Goal: Find contact information: Find contact information

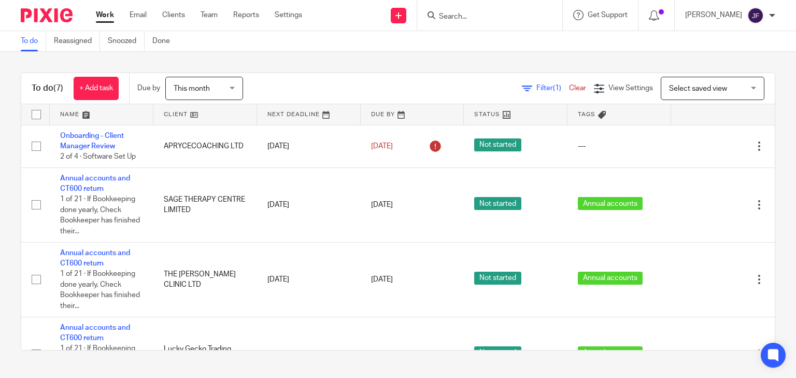
click at [470, 26] on div at bounding box center [489, 15] width 145 height 31
click at [497, 21] on input "Search" at bounding box center [484, 16] width 93 height 9
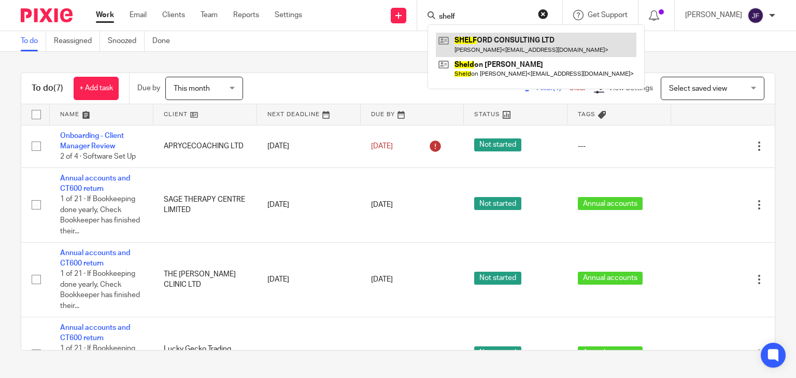
type input "shelf"
click at [506, 33] on link at bounding box center [536, 45] width 200 height 24
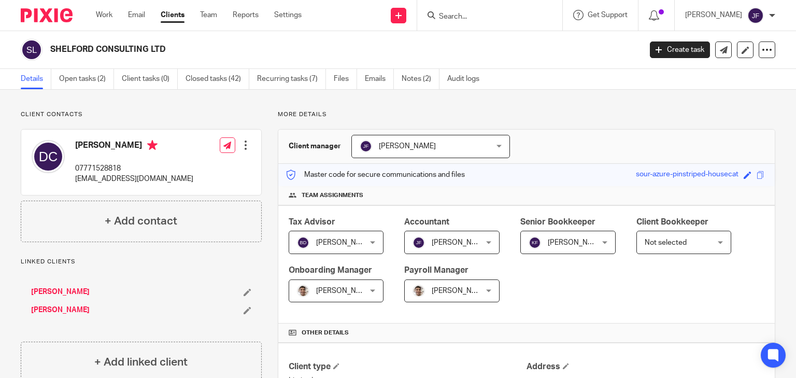
drag, startPoint x: 77, startPoint y: 144, endPoint x: 142, endPoint y: 145, distance: 65.8
click at [142, 145] on h4 "[PERSON_NAME]" at bounding box center [134, 146] width 118 height 13
copy h4 "[PERSON_NAME]"
drag, startPoint x: 75, startPoint y: 181, endPoint x: 157, endPoint y: 184, distance: 83.0
click at [157, 184] on div "Daniel Constance 07771528818 djconstance@icloud.com" at bounding box center [113, 162] width 162 height 55
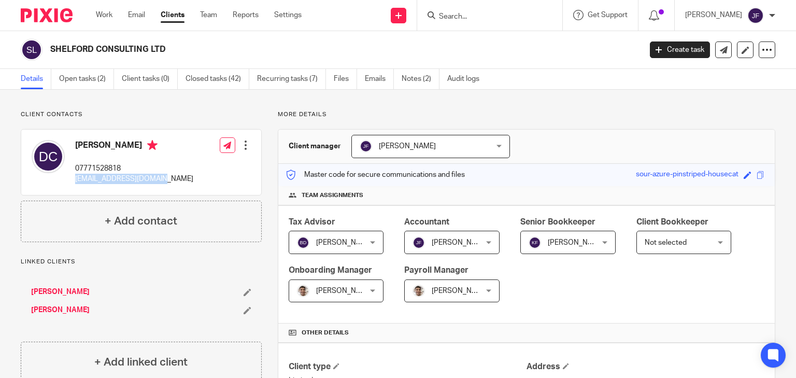
copy p "[EMAIL_ADDRESS][DOMAIN_NAME]"
drag, startPoint x: 76, startPoint y: 167, endPoint x: 120, endPoint y: 172, distance: 44.3
click at [120, 172] on p "07771528818" at bounding box center [134, 168] width 118 height 10
copy p "07771528818"
drag, startPoint x: 58, startPoint y: 50, endPoint x: 170, endPoint y: 52, distance: 112.4
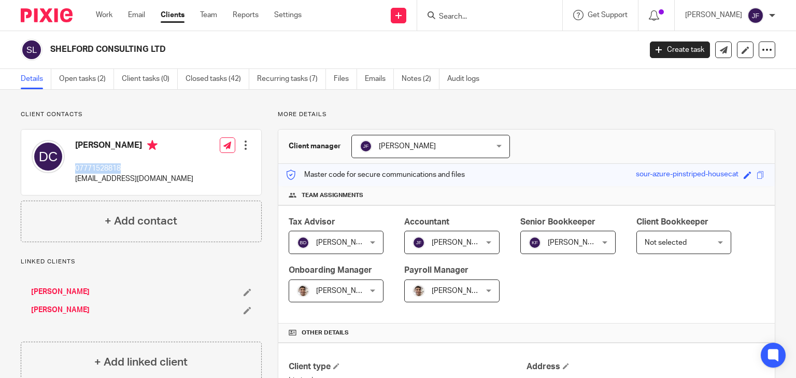
click at [170, 52] on h2 "SHELFORD CONSULTING LTD" at bounding box center [283, 49] width 467 height 11
copy h2 "SHELFORD CONSULTING LTD"
drag, startPoint x: 76, startPoint y: 179, endPoint x: 158, endPoint y: 181, distance: 82.4
click at [158, 181] on p "[EMAIL_ADDRESS][DOMAIN_NAME]" at bounding box center [134, 179] width 118 height 10
copy p "[EMAIL_ADDRESS][DOMAIN_NAME]"
